Goal: Information Seeking & Learning: Learn about a topic

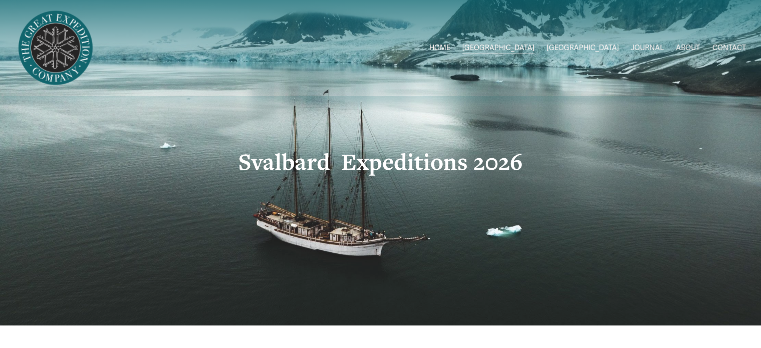
click at [450, 44] on link "HOME" at bounding box center [439, 48] width 21 height 15
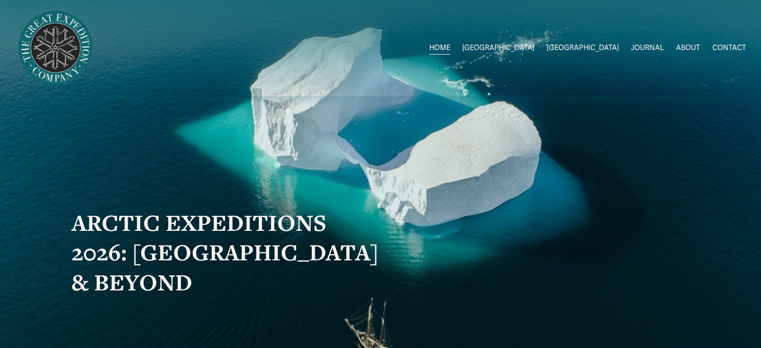
click at [686, 45] on link "ABOUT" at bounding box center [688, 48] width 24 height 15
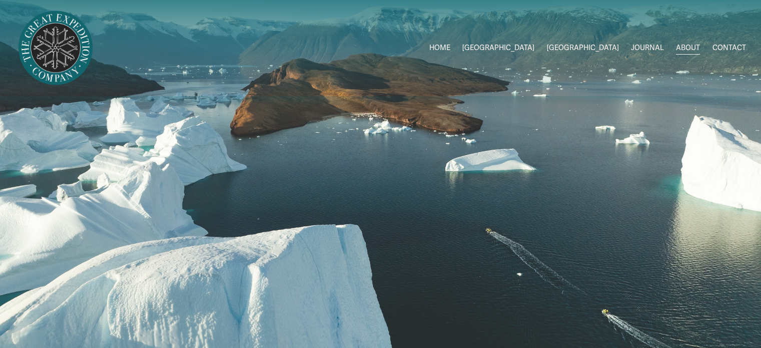
click at [0, 0] on span "Svalbard 2026" at bounding box center [0, 0] width 0 height 0
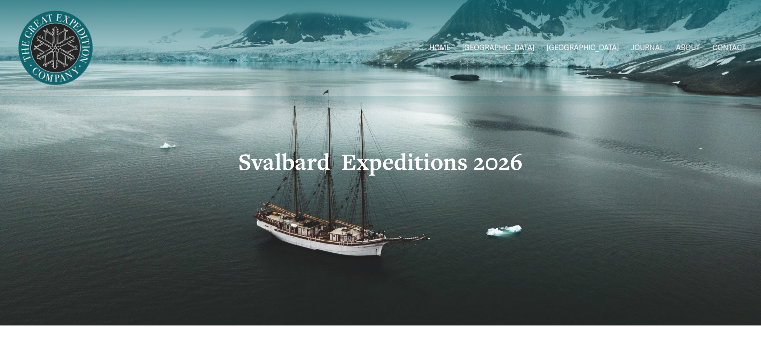
click at [655, 46] on link "JOURNAL" at bounding box center [647, 48] width 33 height 15
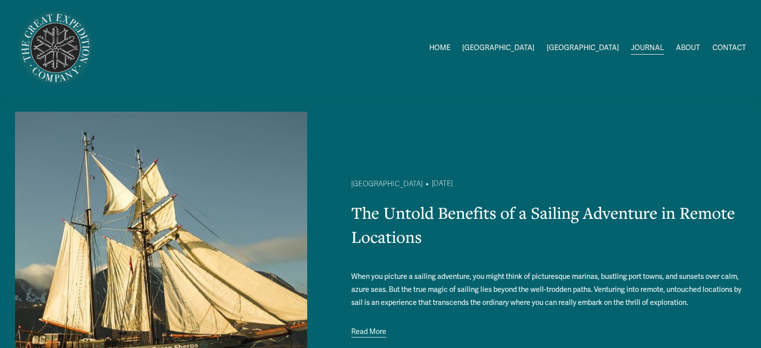
click at [0, 0] on span "2026 Expeditions" at bounding box center [0, 0] width 0 height 0
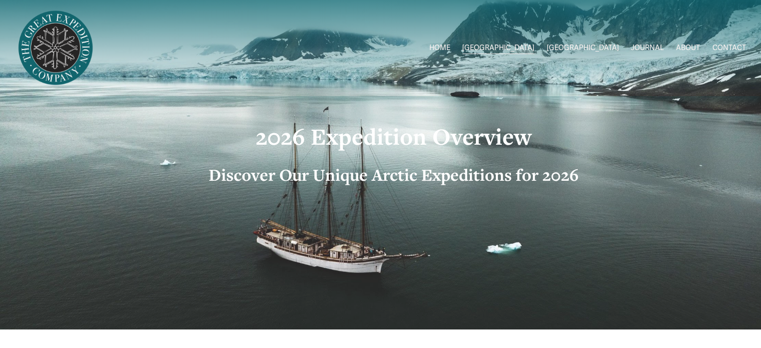
click at [534, 48] on span "[GEOGRAPHIC_DATA]" at bounding box center [498, 48] width 72 height 13
click at [0, 0] on span "Svalbard 2026" at bounding box center [0, 0] width 0 height 0
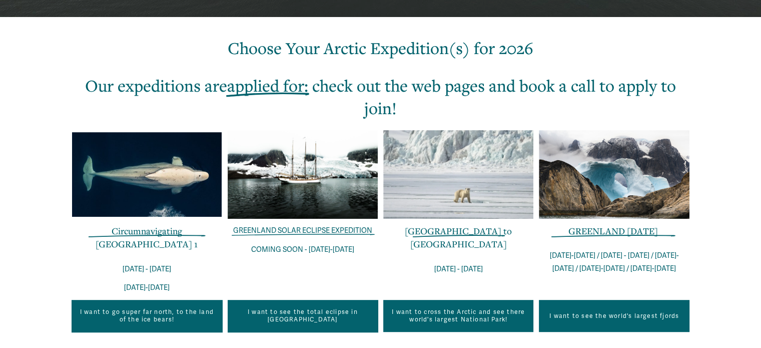
scroll to position [400, 0]
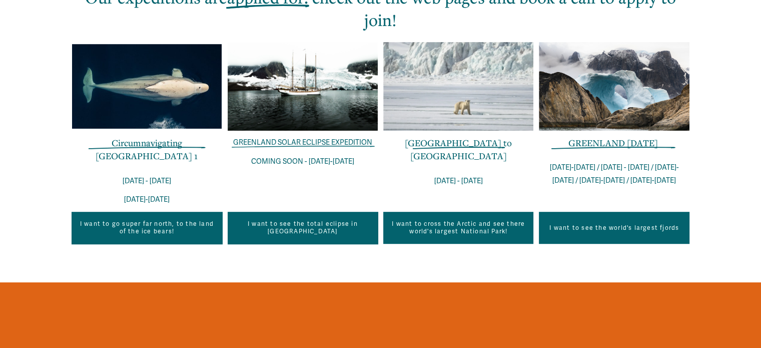
click at [142, 139] on link "Circumnavigating [GEOGRAPHIC_DATA] 1" at bounding box center [147, 149] width 102 height 25
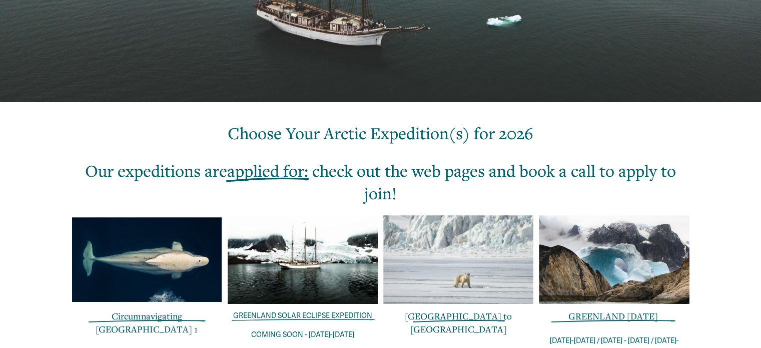
scroll to position [250, 0]
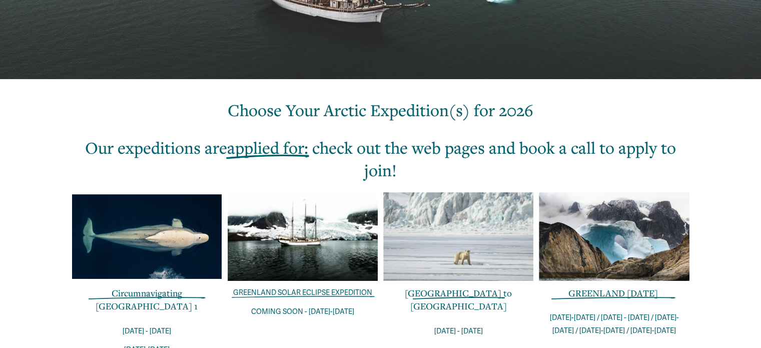
click at [117, 295] on link "Circumnavigating [GEOGRAPHIC_DATA] 1" at bounding box center [147, 299] width 102 height 25
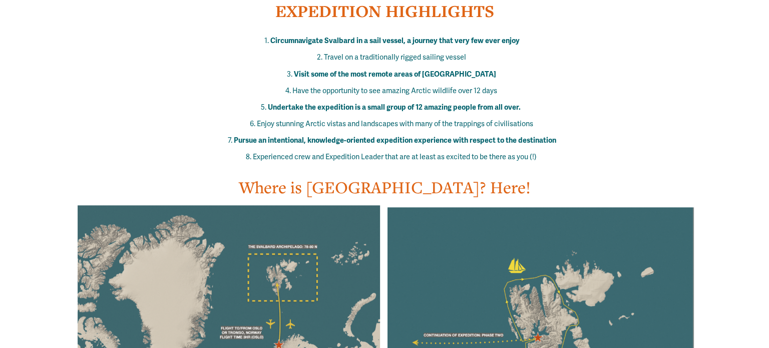
scroll to position [651, 0]
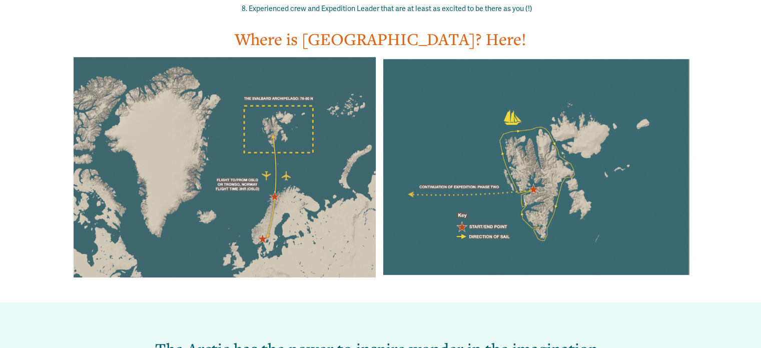
click at [524, 211] on div at bounding box center [536, 167] width 306 height 216
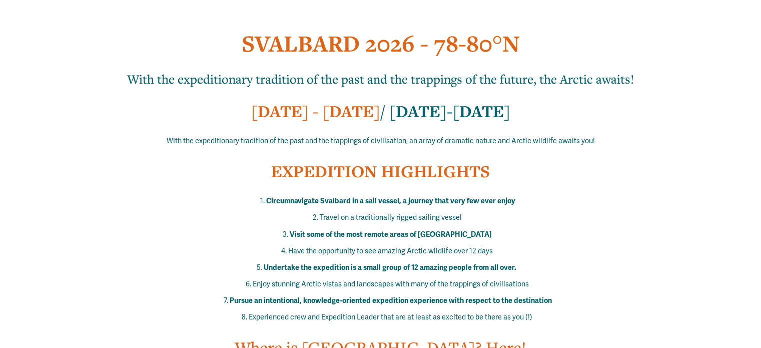
scroll to position [400, 0]
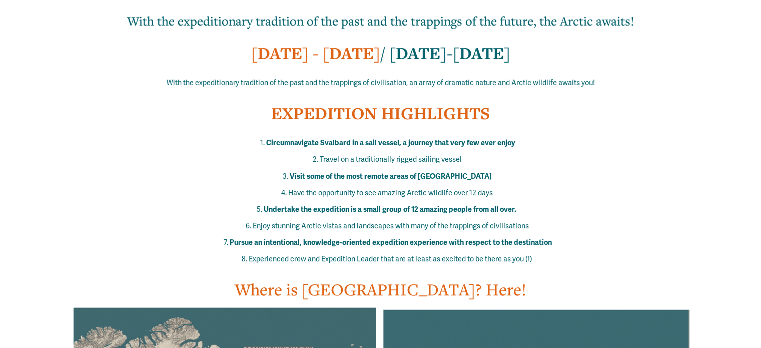
click at [407, 142] on strong "Circumnavigate Svalbard in a sail vessel, a journey that very few ever enjoy" at bounding box center [390, 142] width 249 height 9
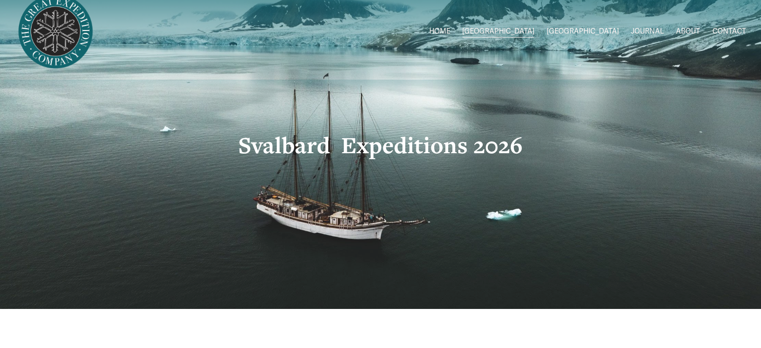
scroll to position [0, 0]
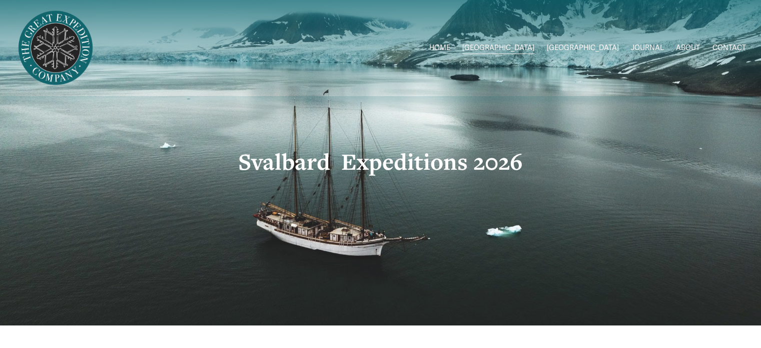
click at [450, 44] on link "HOME" at bounding box center [439, 48] width 21 height 15
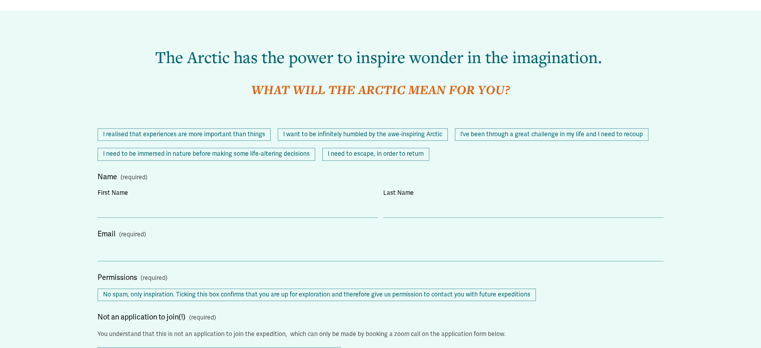
scroll to position [951, 0]
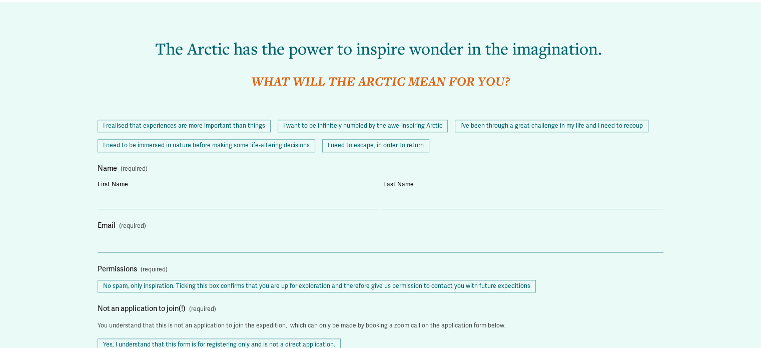
click at [227, 125] on span "I realised that experiences are more important than things" at bounding box center [184, 126] width 173 height 13
click at [318, 125] on span "I want to be infinitely humbled by the awe-inspiring Arctic" at bounding box center [363, 126] width 170 height 13
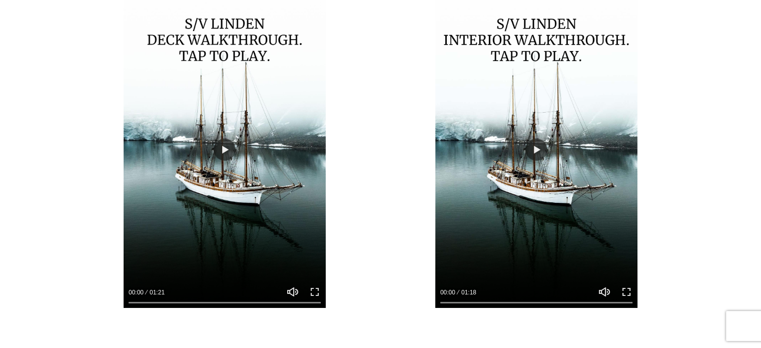
scroll to position [7106, 0]
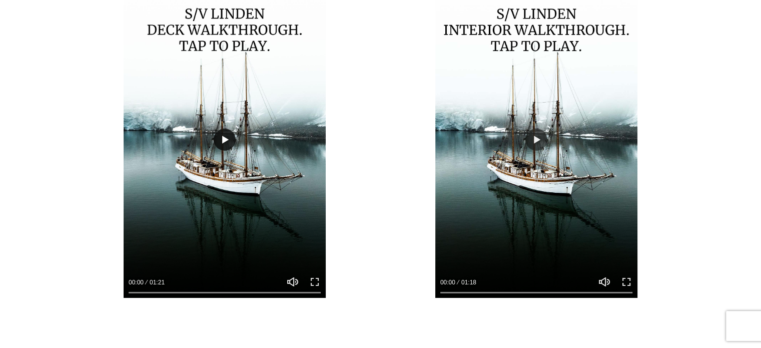
click at [221, 138] on button "Play" at bounding box center [225, 140] width 22 height 22
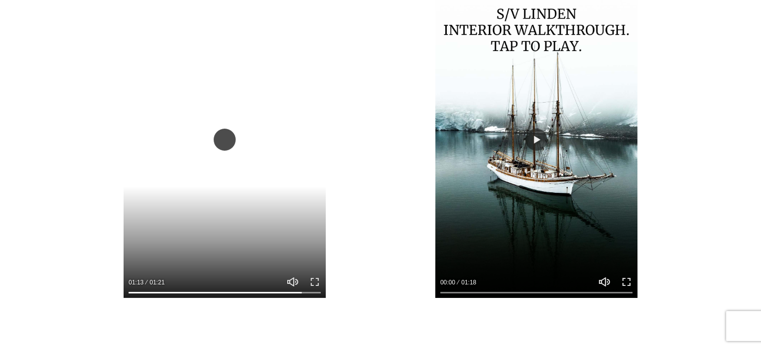
click at [230, 145] on button "Play" at bounding box center [225, 140] width 22 height 22
type input "****"
click at [538, 141] on button "Play" at bounding box center [536, 140] width 22 height 22
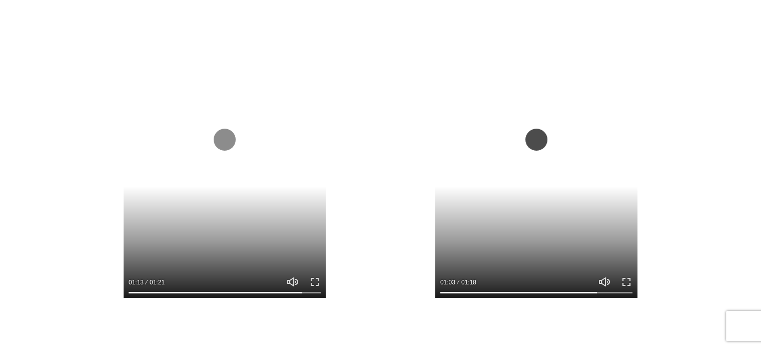
click at [542, 137] on button "Play" at bounding box center [536, 140] width 22 height 22
type input "*****"
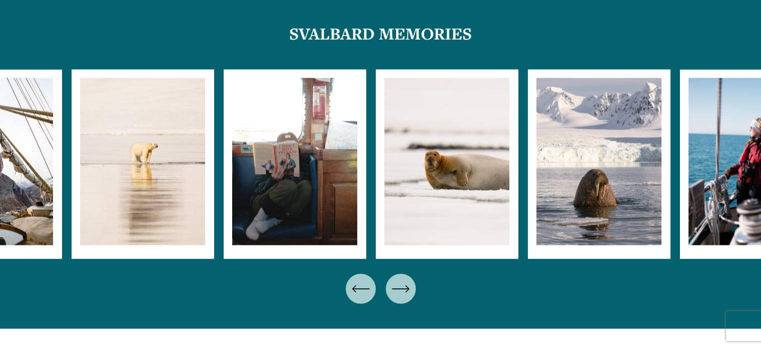
scroll to position [6205, 0]
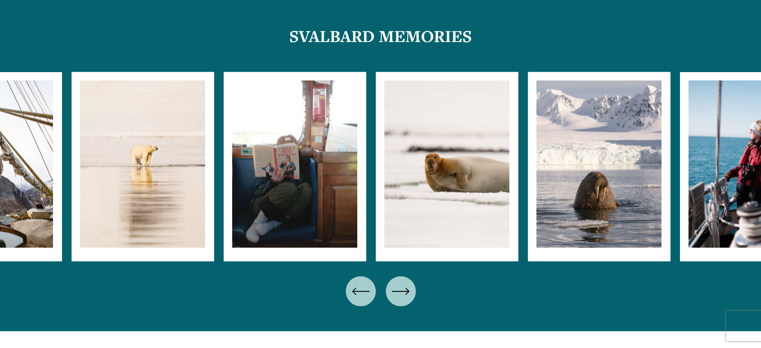
click at [402, 292] on icon "\a \a \a Next\a \a" at bounding box center [401, 291] width 18 height 18
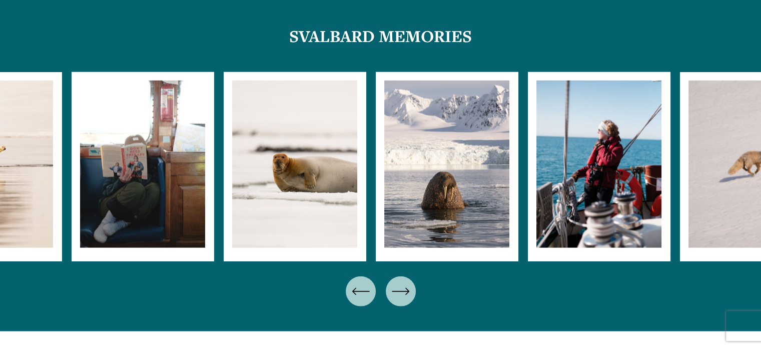
click at [402, 292] on icon "\a \a \a Next\a \a" at bounding box center [401, 291] width 18 height 18
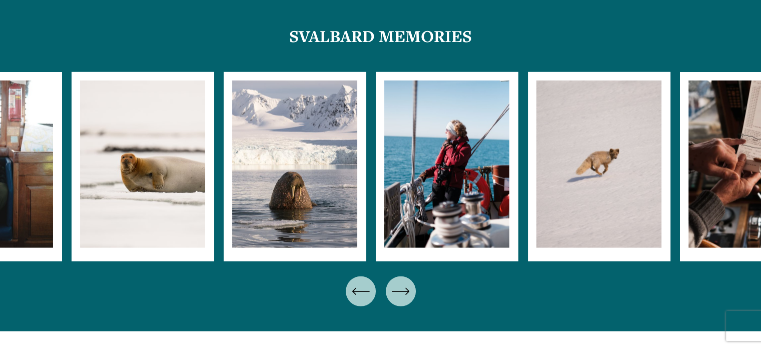
click at [402, 292] on icon "\a \a \a Next\a \a" at bounding box center [401, 291] width 18 height 18
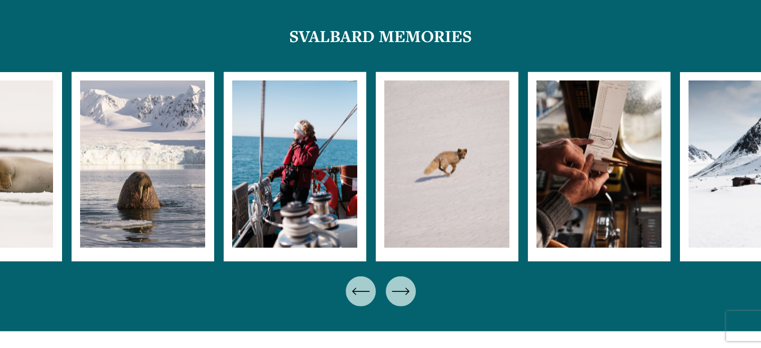
click at [402, 292] on icon "\a \a \a Next\a \a" at bounding box center [401, 291] width 18 height 18
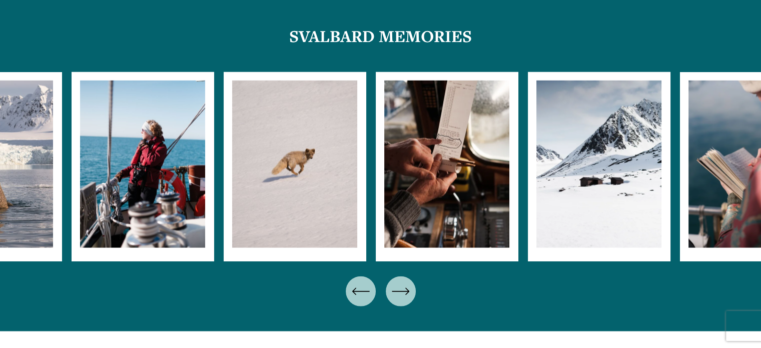
click at [402, 292] on icon "\a \a \a Next\a \a" at bounding box center [401, 291] width 18 height 18
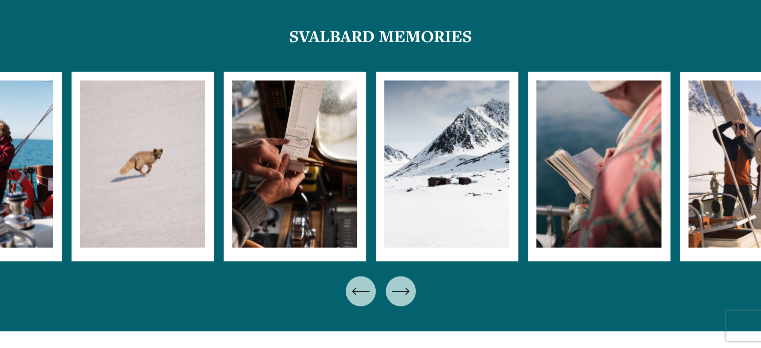
click at [402, 292] on icon "\a \a \a Next\a \a" at bounding box center [401, 291] width 18 height 18
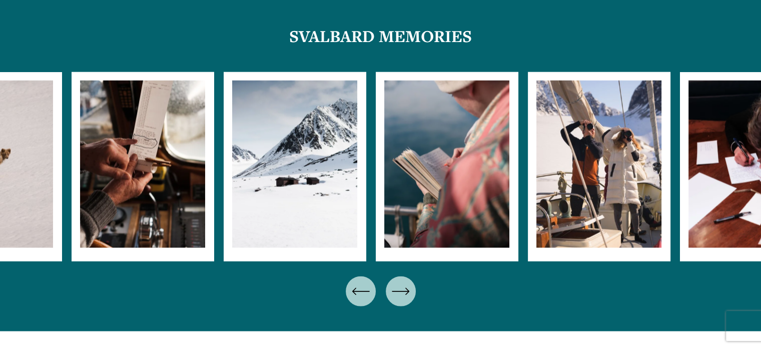
click at [402, 292] on icon "\a \a \a Next\a \a" at bounding box center [401, 291] width 18 height 18
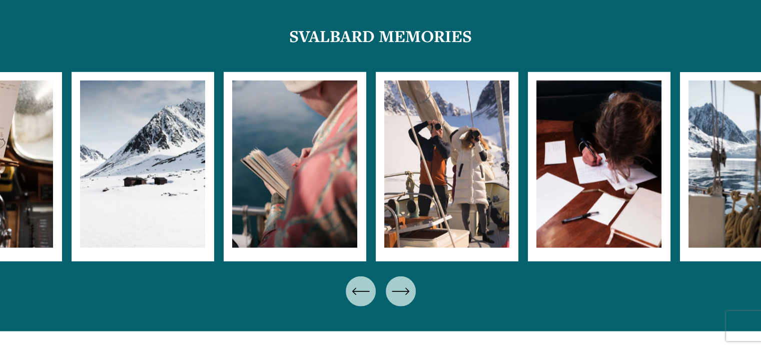
click at [402, 292] on icon "\a \a \a Next\a \a" at bounding box center [401, 291] width 18 height 18
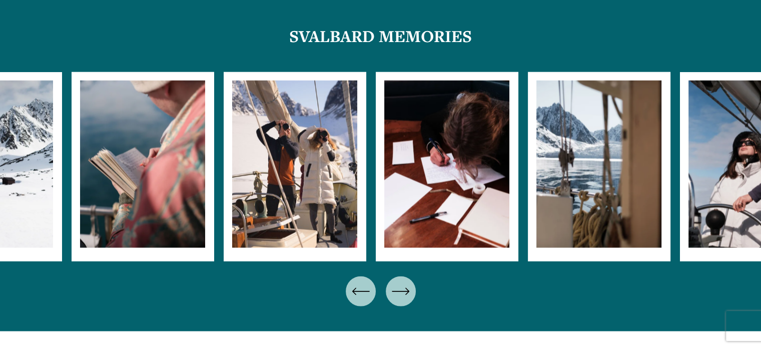
click at [402, 292] on icon "\a \a \a Next\a \a" at bounding box center [401, 291] width 18 height 18
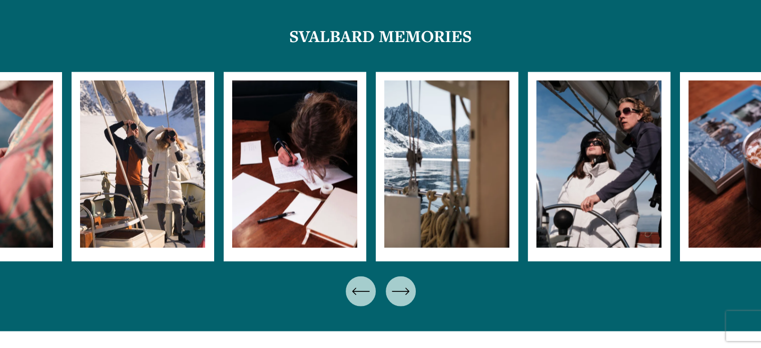
click at [402, 292] on icon "\a \a \a Next\a \a" at bounding box center [401, 291] width 18 height 18
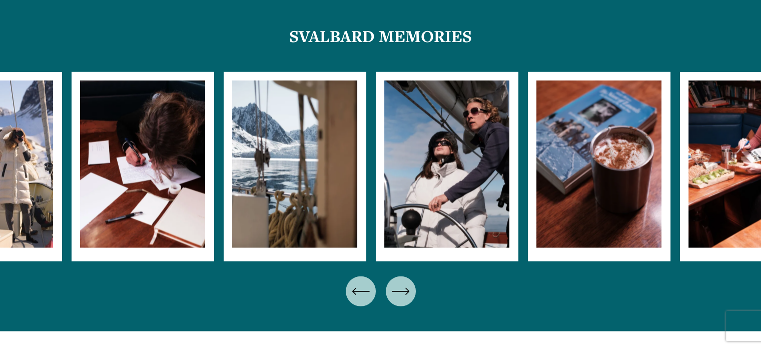
click at [402, 292] on icon "\a \a \a Next\a \a" at bounding box center [401, 291] width 18 height 18
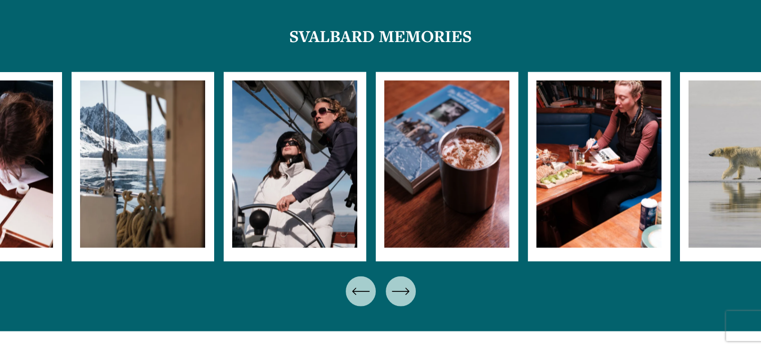
click at [406, 291] on icon "\a \a \a Next\a \a" at bounding box center [400, 291] width 16 height 0
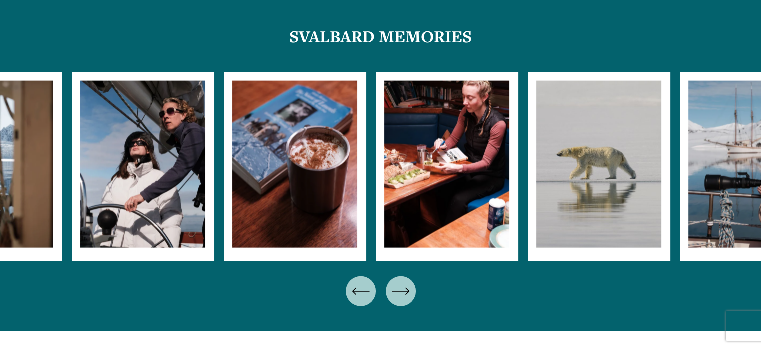
click at [406, 291] on icon "\a \a \a Next\a \a" at bounding box center [400, 291] width 16 height 0
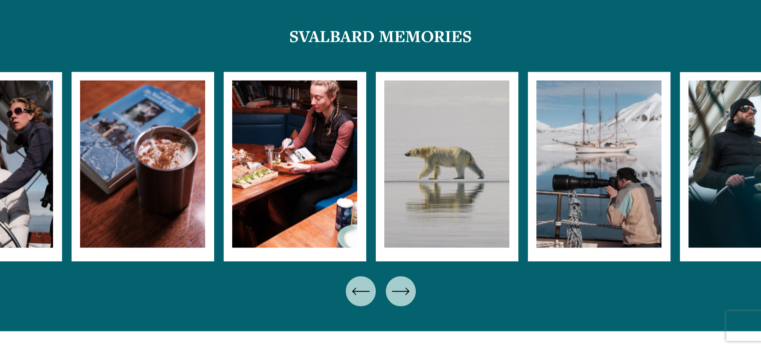
click at [406, 291] on icon "\a \a \a Next\a \a" at bounding box center [400, 291] width 16 height 0
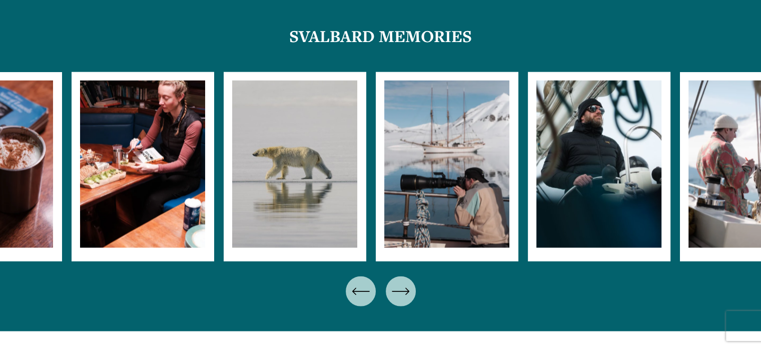
click at [406, 291] on icon "\a \a \a Next\a \a" at bounding box center [400, 291] width 16 height 0
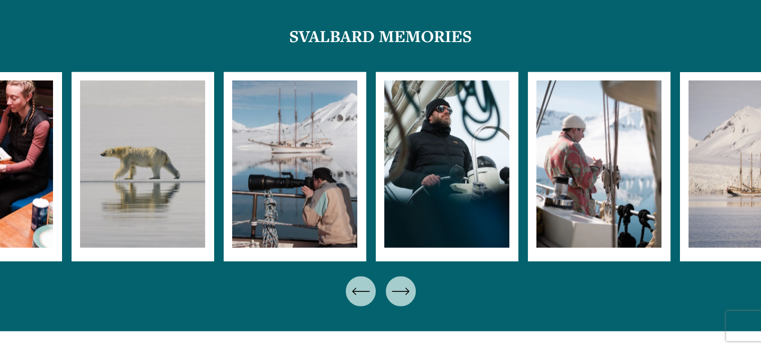
click at [406, 291] on icon "\a \a \a Next\a \a" at bounding box center [400, 291] width 16 height 0
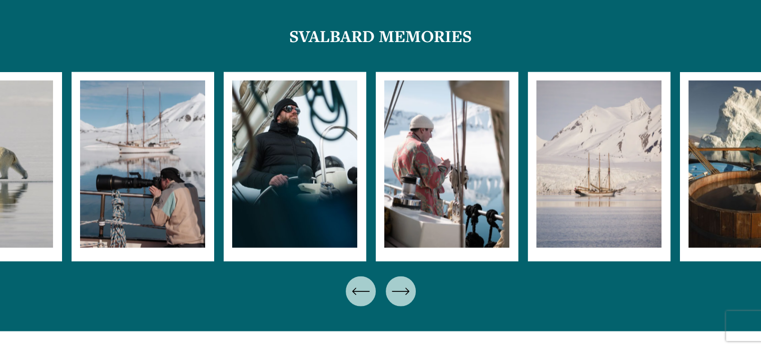
click at [406, 291] on icon "\a \a \a Next\a \a" at bounding box center [400, 291] width 16 height 0
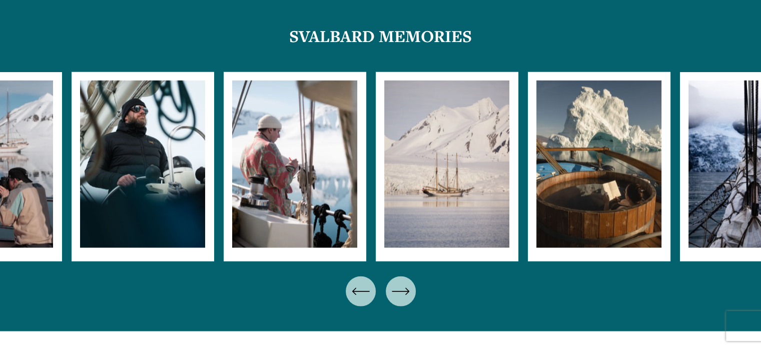
click at [410, 290] on div "\a \a \a Next\a \a" at bounding box center [401, 291] width 30 height 30
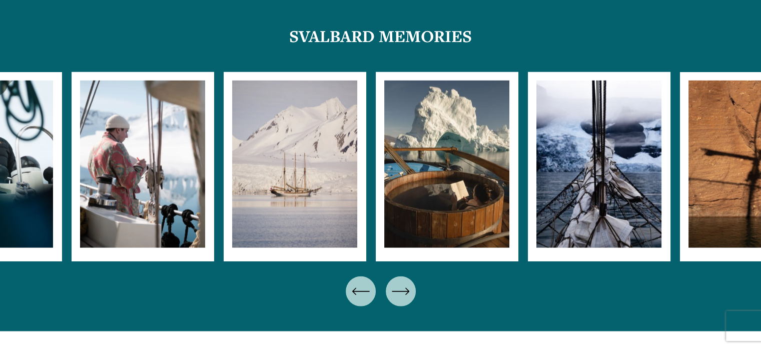
click at [410, 290] on div "\a \a \a Next\a \a" at bounding box center [401, 291] width 30 height 30
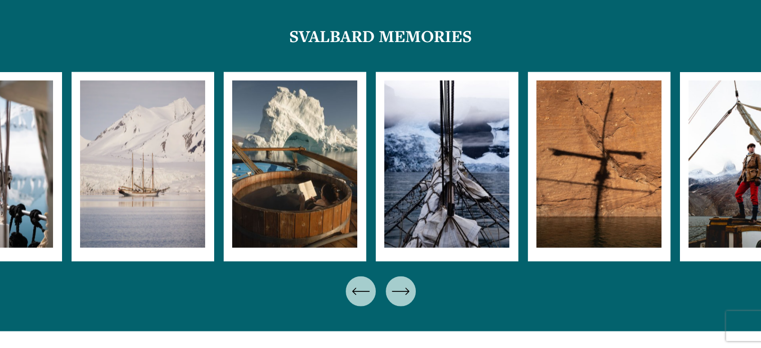
click at [410, 290] on div "\a \a \a Next\a \a" at bounding box center [401, 291] width 30 height 30
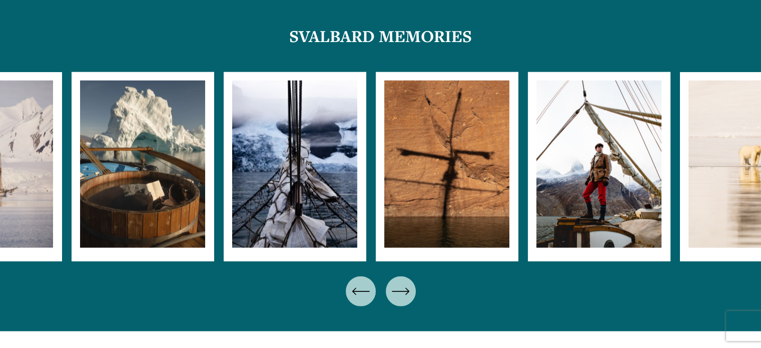
click at [404, 288] on icon "\a \a \a Next\a \a" at bounding box center [401, 291] width 18 height 18
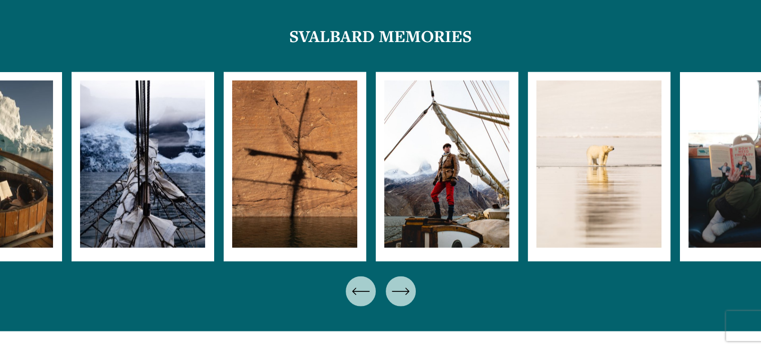
click at [406, 288] on icon "\a \a \a Next\a \a" at bounding box center [406, 291] width 3 height 7
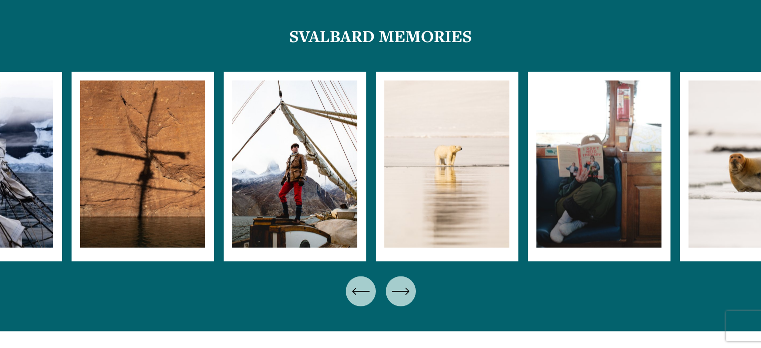
click at [406, 288] on icon "\a \a \a Next\a \a" at bounding box center [401, 291] width 18 height 18
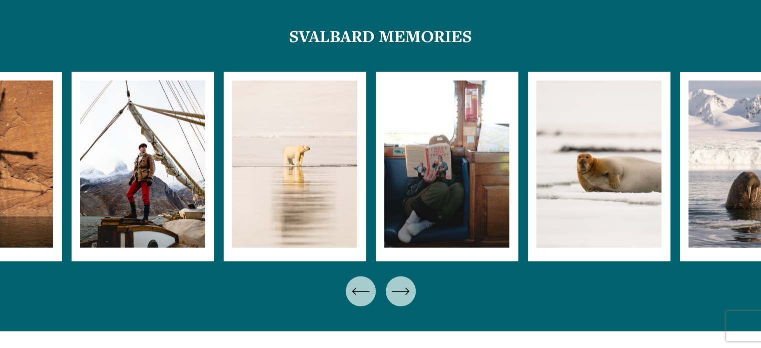
click at [407, 294] on icon "\a \a \a Next\a \a" at bounding box center [401, 291] width 18 height 18
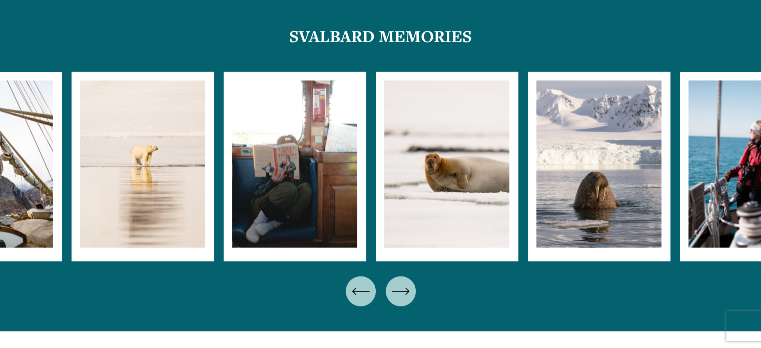
click at [407, 294] on icon "\a \a \a Next\a \a" at bounding box center [401, 291] width 18 height 18
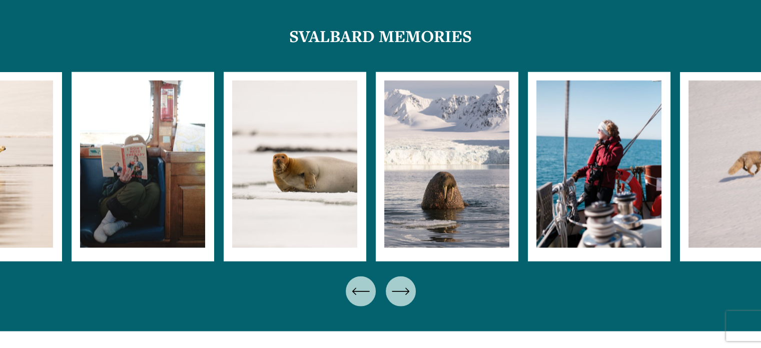
click at [407, 294] on icon "\a \a \a Next\a \a" at bounding box center [401, 291] width 18 height 18
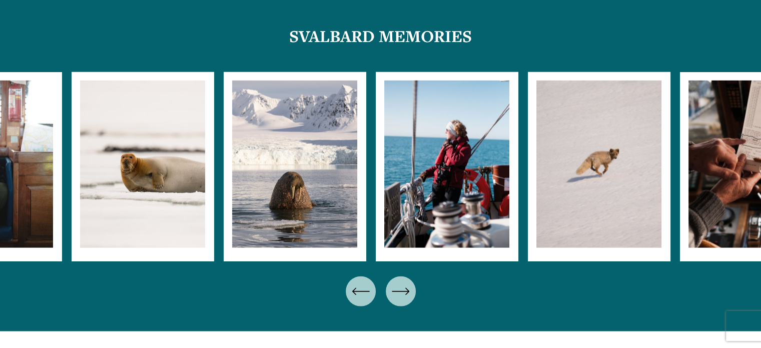
click at [407, 294] on icon "\a \a \a Next\a \a" at bounding box center [401, 291] width 18 height 18
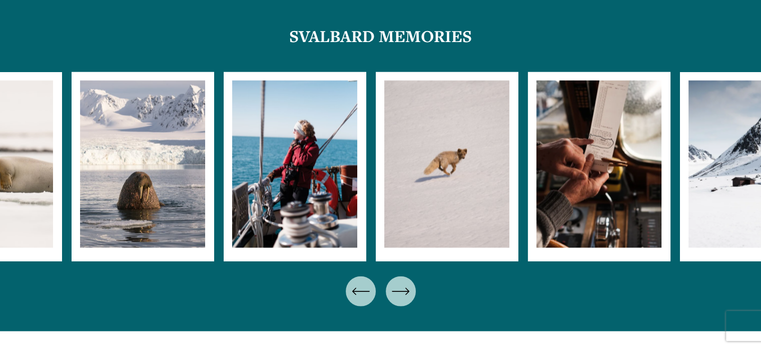
click at [407, 294] on icon "\a \a \a Next\a \a" at bounding box center [401, 291] width 18 height 18
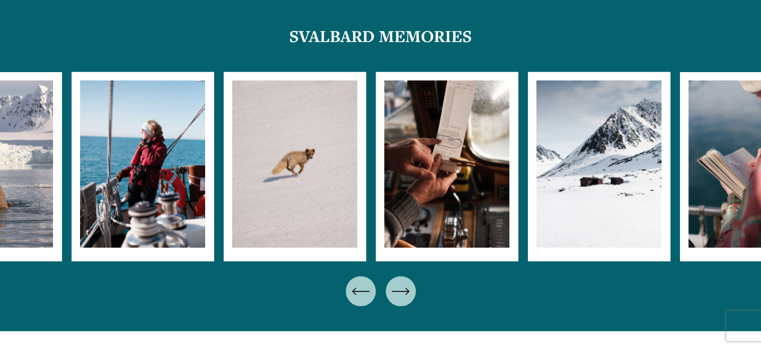
click at [407, 294] on icon "\a \a \a Next\a \a" at bounding box center [401, 291] width 18 height 18
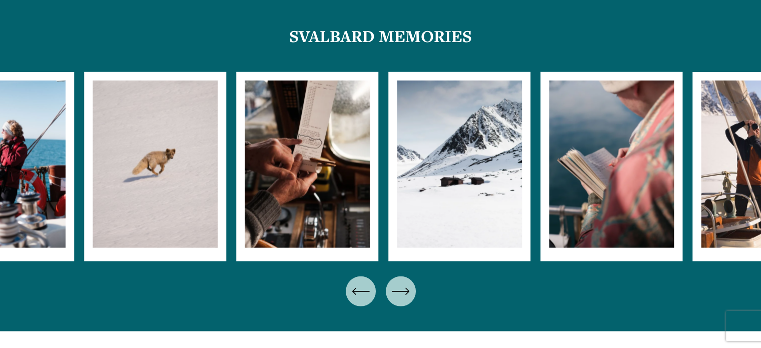
click at [407, 294] on icon "\a \a \a Next\a \a" at bounding box center [401, 291] width 18 height 18
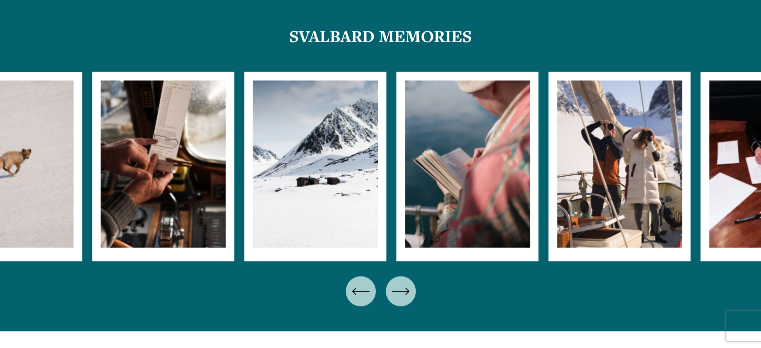
click at [407, 294] on icon "\a \a \a Next\a \a" at bounding box center [401, 291] width 18 height 18
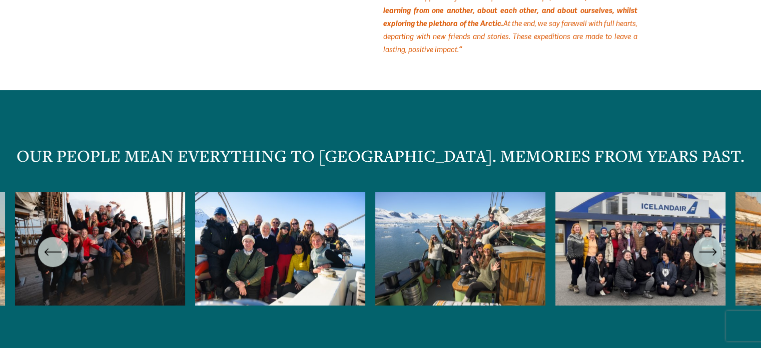
scroll to position [4704, 0]
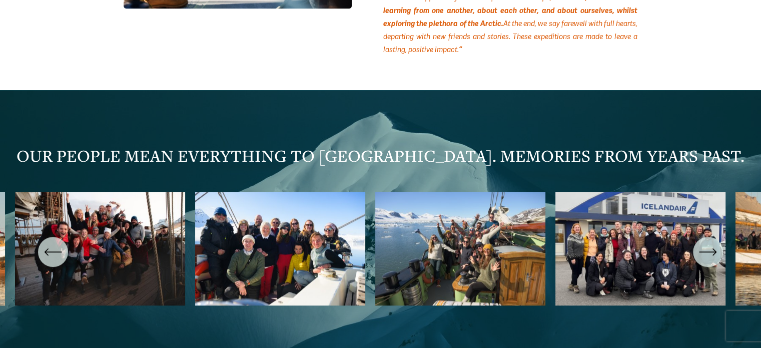
click at [641, 219] on ul "Carousel" at bounding box center [380, 252] width 731 height 121
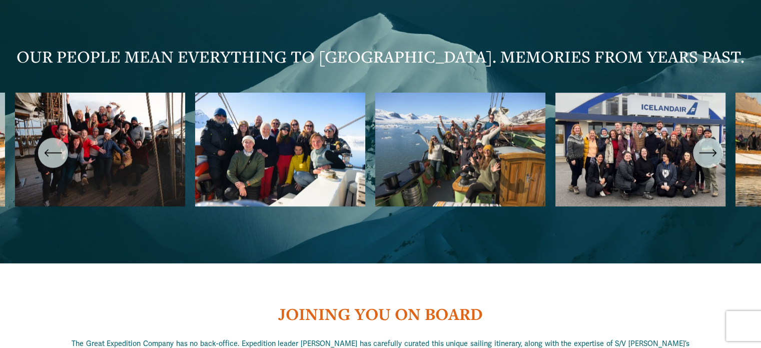
scroll to position [4804, 0]
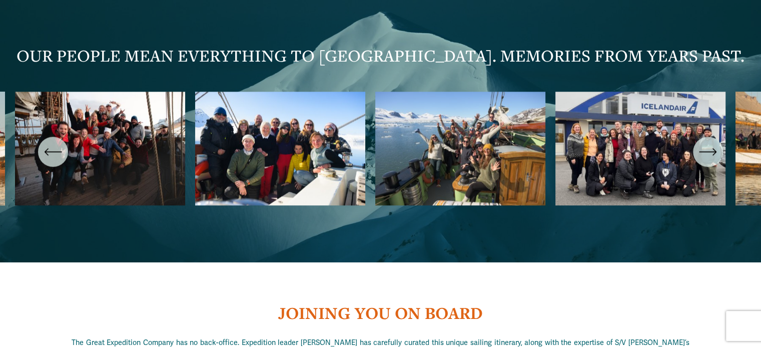
click at [273, 173] on ul "Carousel" at bounding box center [380, 152] width 731 height 121
click at [713, 152] on icon "\a \a \a Next\a \a" at bounding box center [708, 152] width 16 height 0
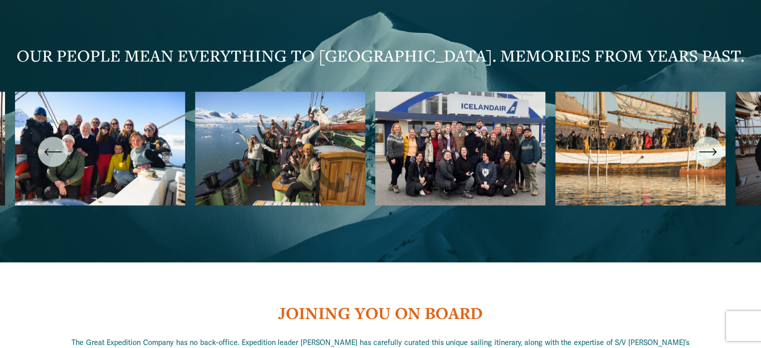
click at [708, 152] on icon "\a \a \a Next\a \a" at bounding box center [708, 152] width 18 height 18
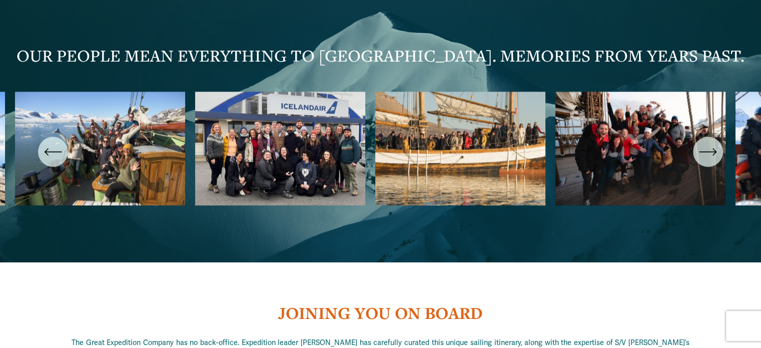
click at [708, 152] on icon "\a \a \a Next\a \a" at bounding box center [708, 152] width 18 height 18
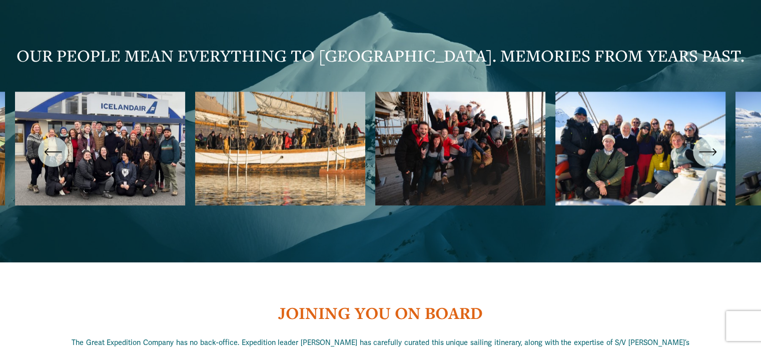
click at [716, 147] on icon "\a \a \a Next\a \a" at bounding box center [708, 152] width 18 height 18
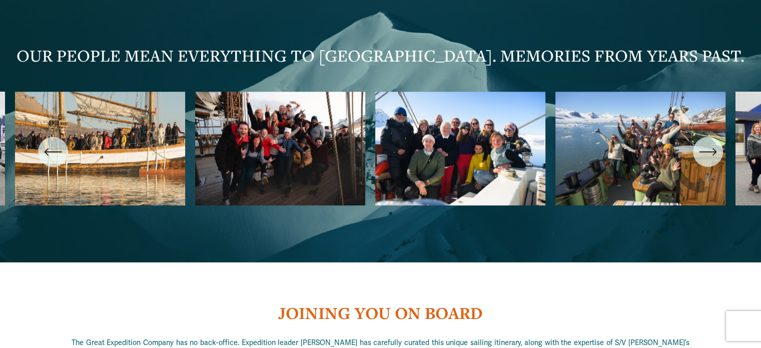
click at [716, 147] on icon "\a \a \a Next\a \a" at bounding box center [708, 152] width 18 height 18
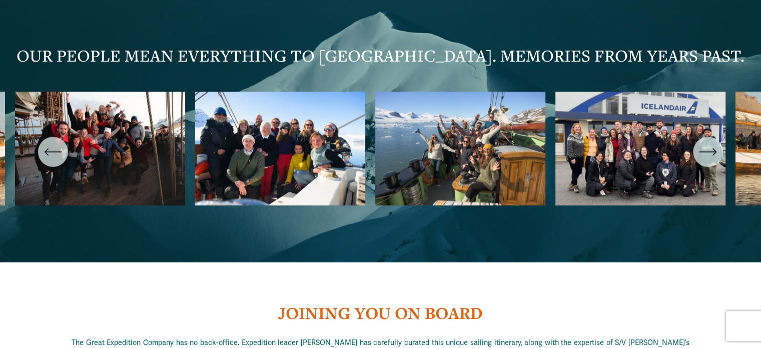
click at [716, 147] on icon "\a \a \a Next\a \a" at bounding box center [708, 152] width 18 height 18
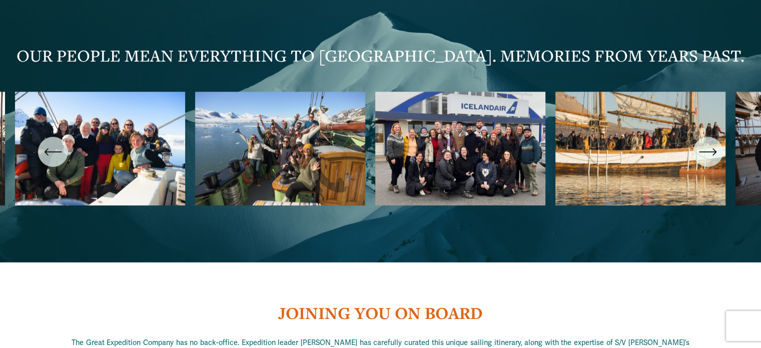
click at [716, 147] on icon "\a \a \a Next\a \a" at bounding box center [708, 152] width 18 height 18
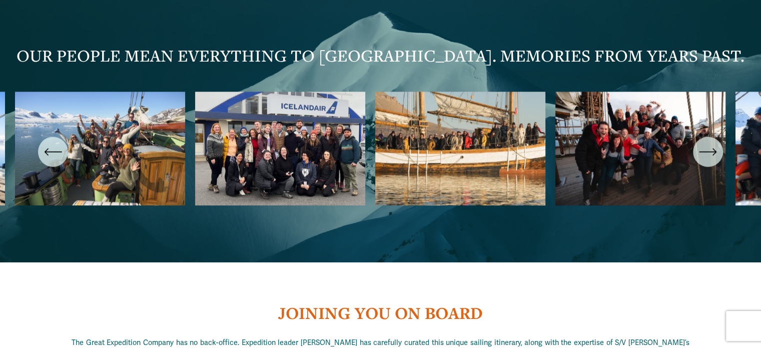
click at [716, 147] on icon "\a \a \a Next\a \a" at bounding box center [708, 152] width 18 height 18
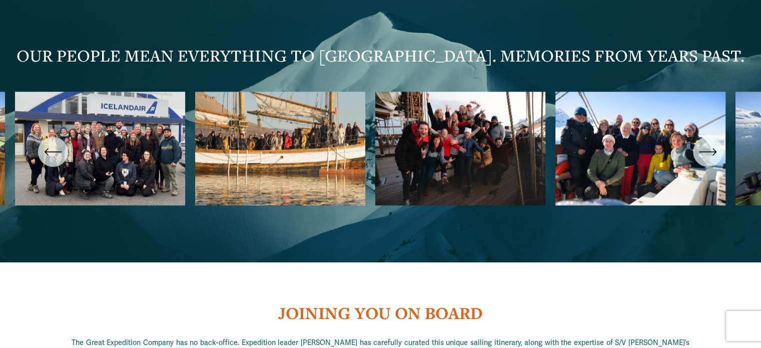
click at [716, 147] on icon "\a \a \a Next\a \a" at bounding box center [708, 152] width 18 height 18
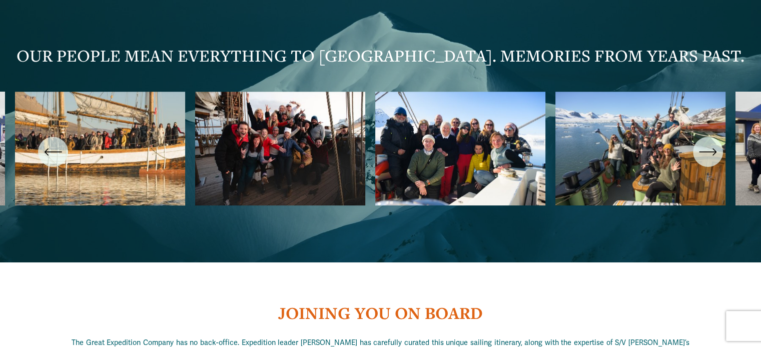
click at [716, 147] on icon "\a \a \a Next\a \a" at bounding box center [708, 152] width 18 height 18
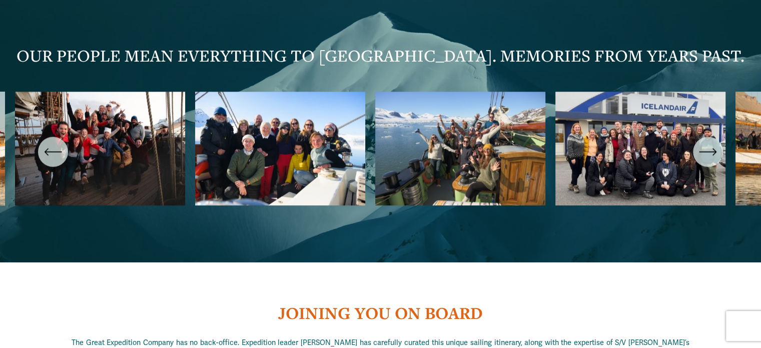
click at [716, 147] on icon "\a \a \a Next\a \a" at bounding box center [708, 152] width 18 height 18
